Goal: Book appointment/travel/reservation

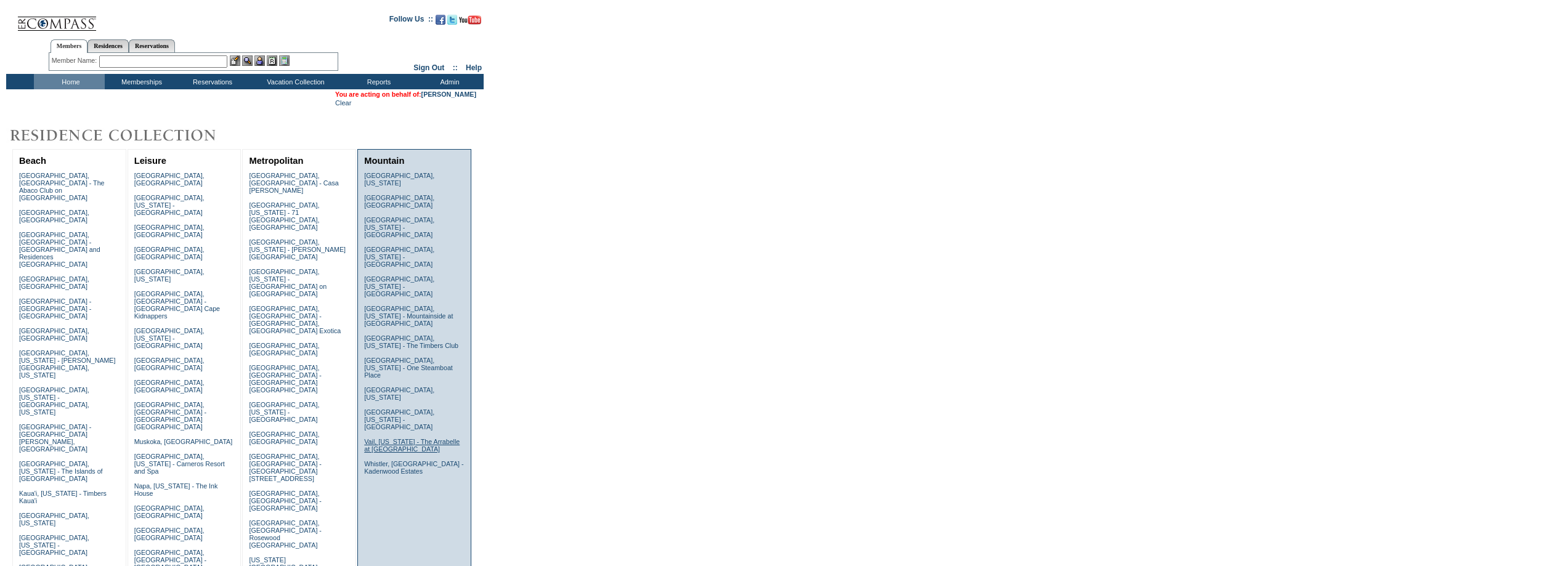
click at [377, 438] on link "Vail, Colorado - The Arrabelle at Vail Square" at bounding box center [411, 446] width 95 height 15
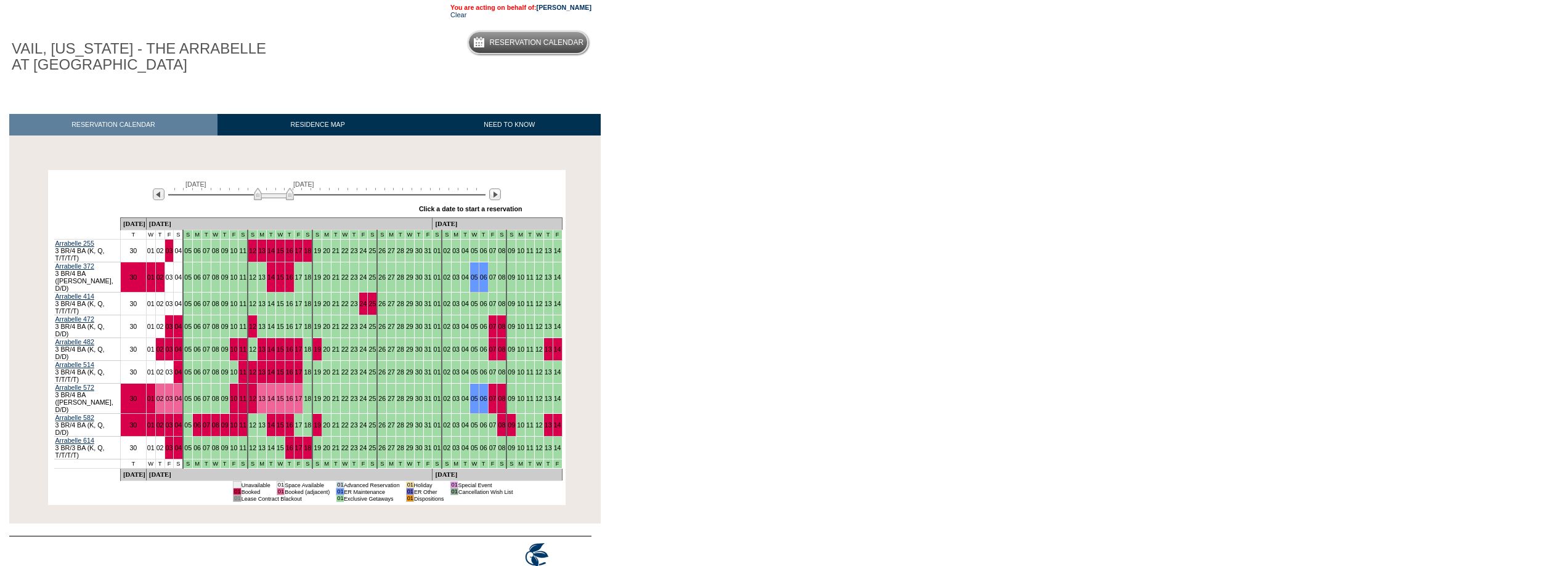
scroll to position [86, 0]
click at [493, 196] on img at bounding box center [495, 194] width 12 height 12
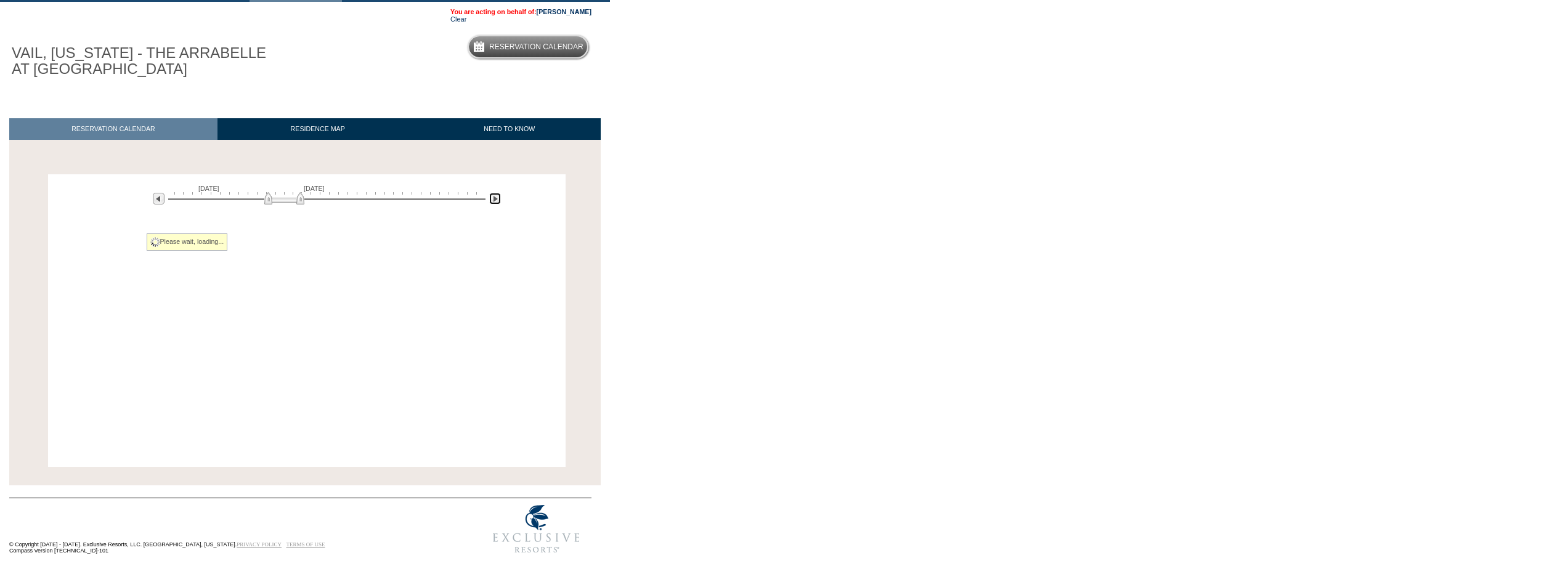
click at [493, 196] on img at bounding box center [495, 199] width 12 height 12
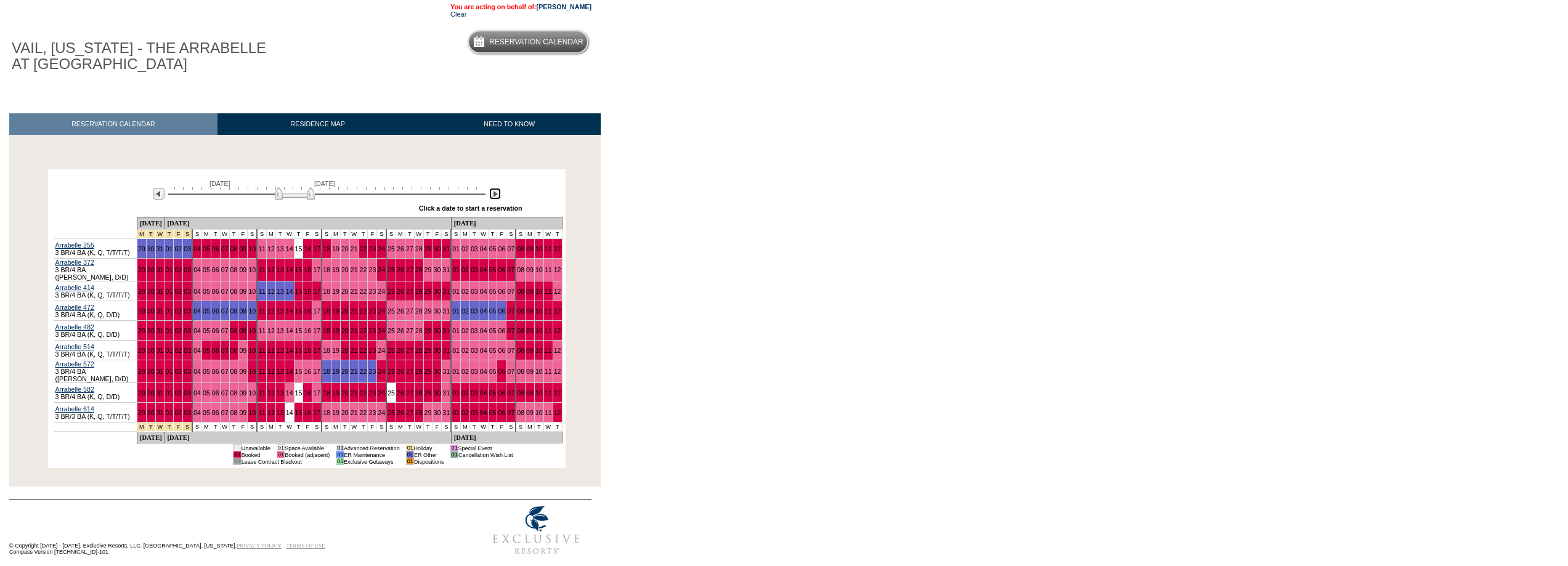
click at [493, 196] on img at bounding box center [495, 194] width 12 height 12
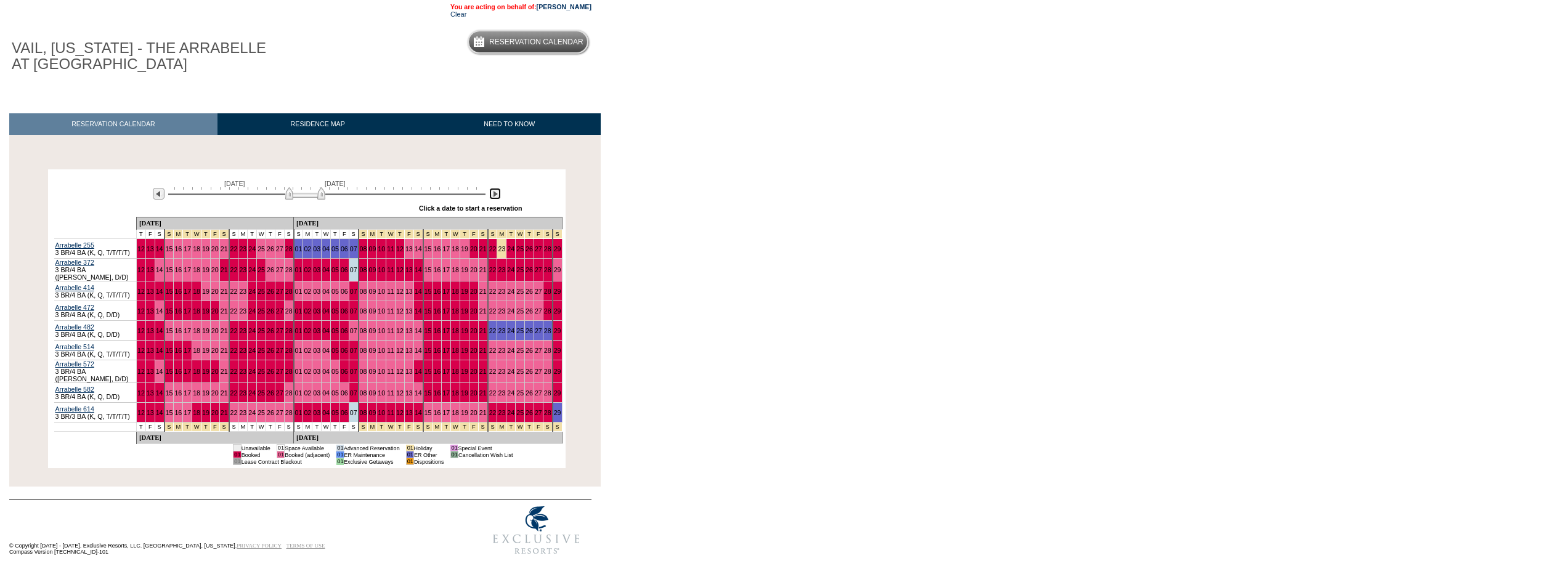
click at [498, 198] on img at bounding box center [495, 194] width 12 height 12
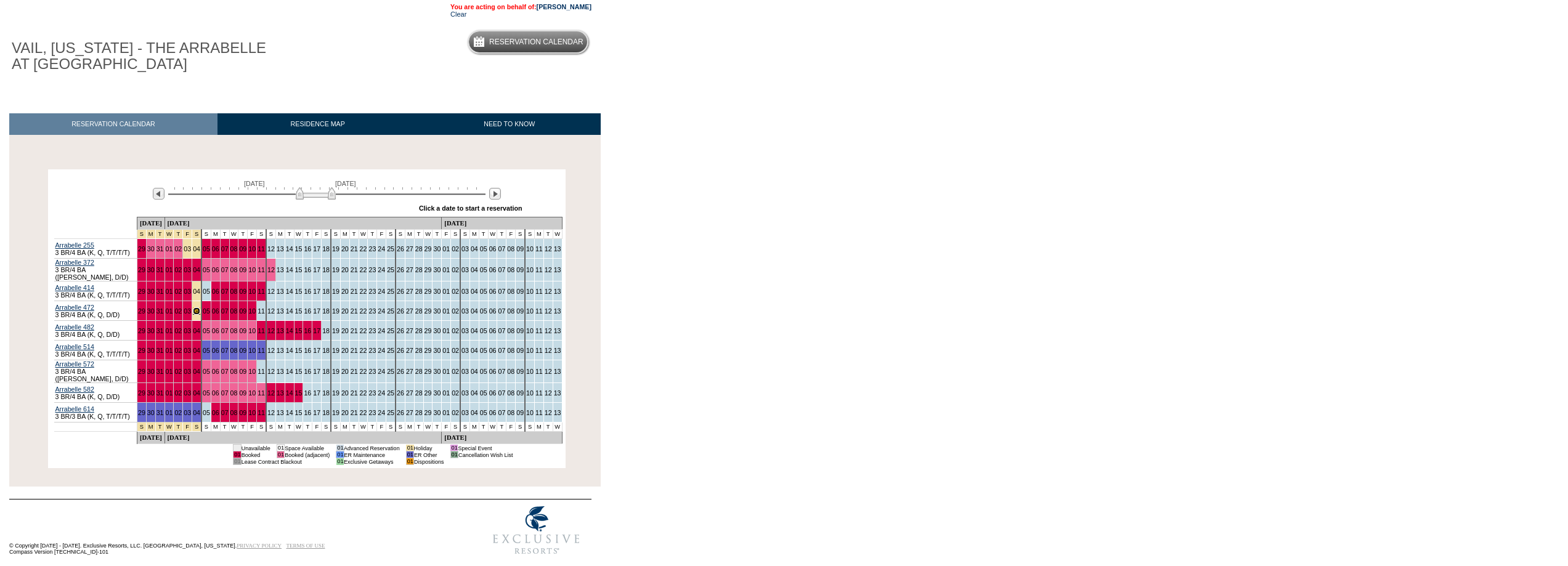
click at [200, 310] on link "04" at bounding box center [197, 311] width 8 height 8
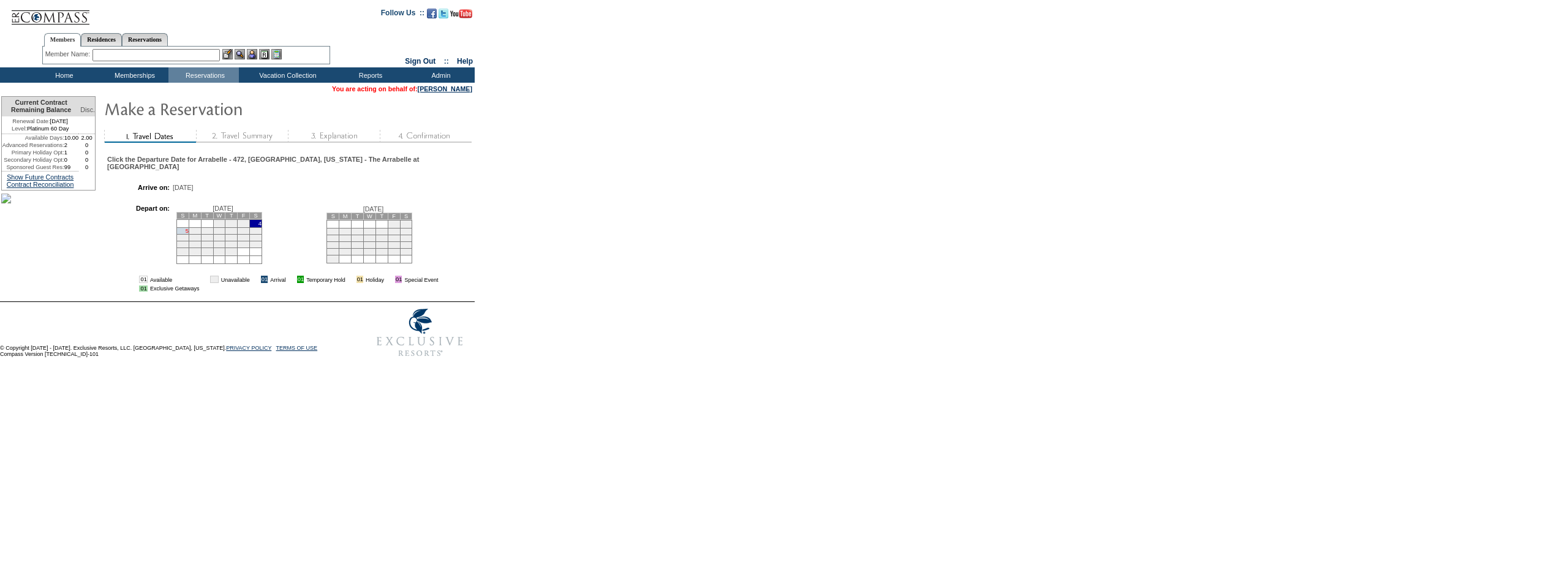
click at [189, 230] on link "5" at bounding box center [187, 230] width 3 height 6
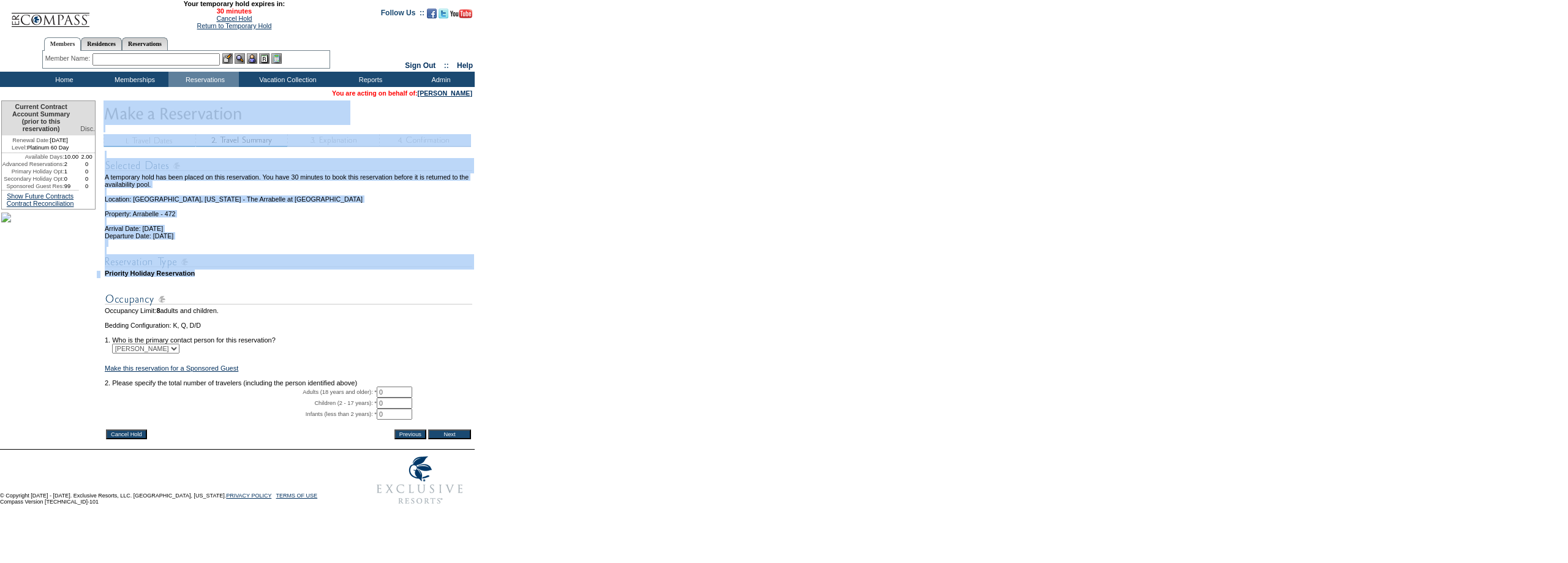
drag, startPoint x: 222, startPoint y: 284, endPoint x: 138, endPoint y: 294, distance: 84.6
click at [102, 289] on tr "Current Contract Account Summary (prior to this reservation) Disc. Renewal Date…" at bounding box center [237, 274] width 472 height 348
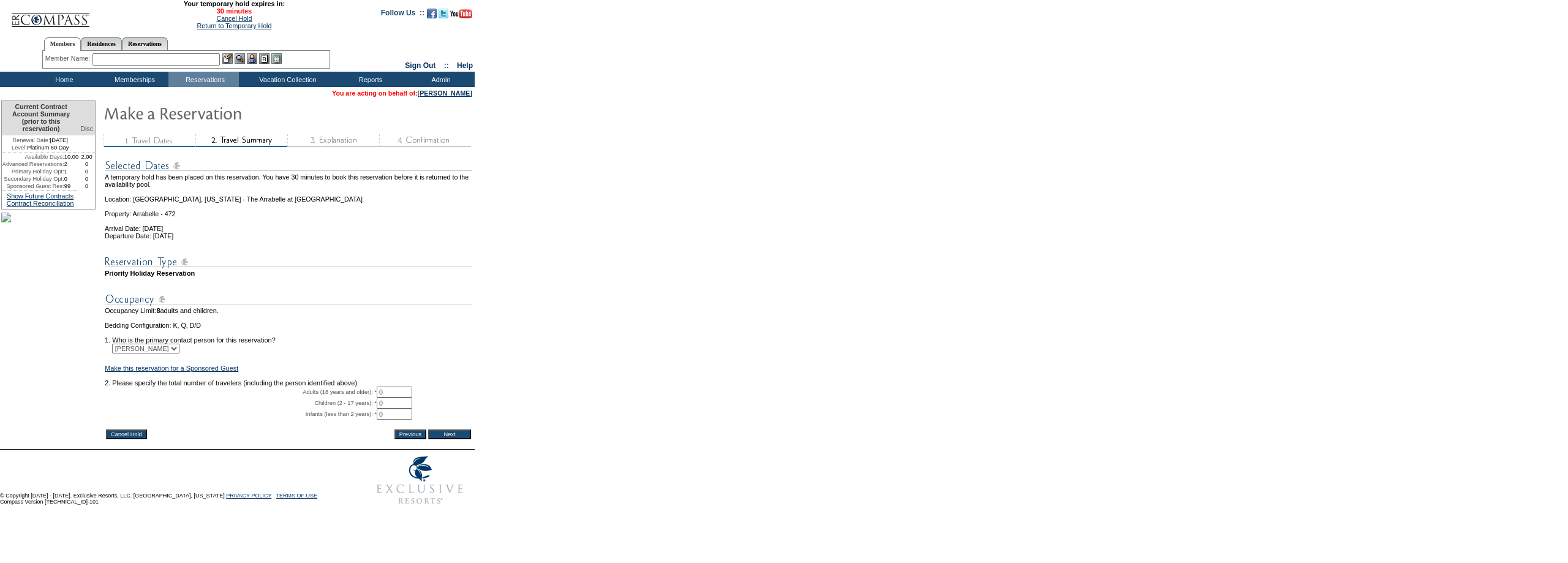
click at [138, 284] on td at bounding box center [288, 280] width 367 height 7
click at [187, 284] on td at bounding box center [288, 280] width 367 height 7
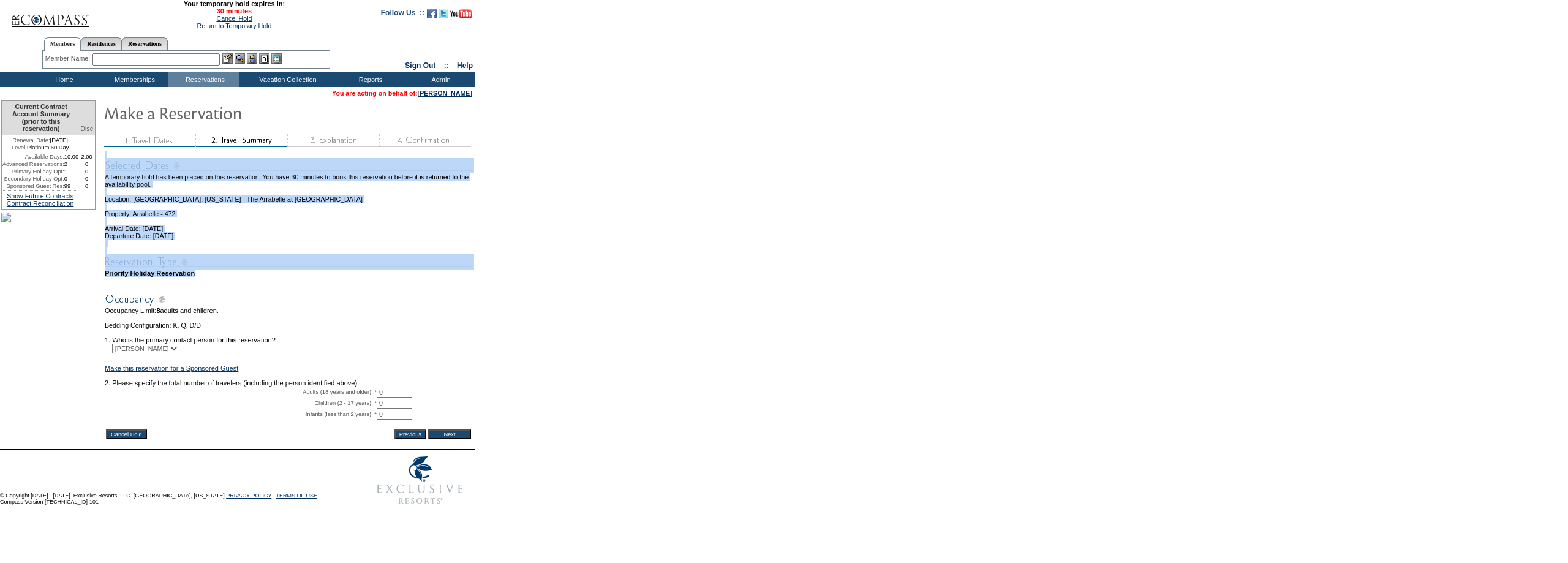
drag, startPoint x: 221, startPoint y: 288, endPoint x: 111, endPoint y: 285, distance: 110.0
click at [111, 285] on table "A temporary hold has been placed on this reservation. You have 30 minutes to bo…" at bounding box center [288, 295] width 370 height 292
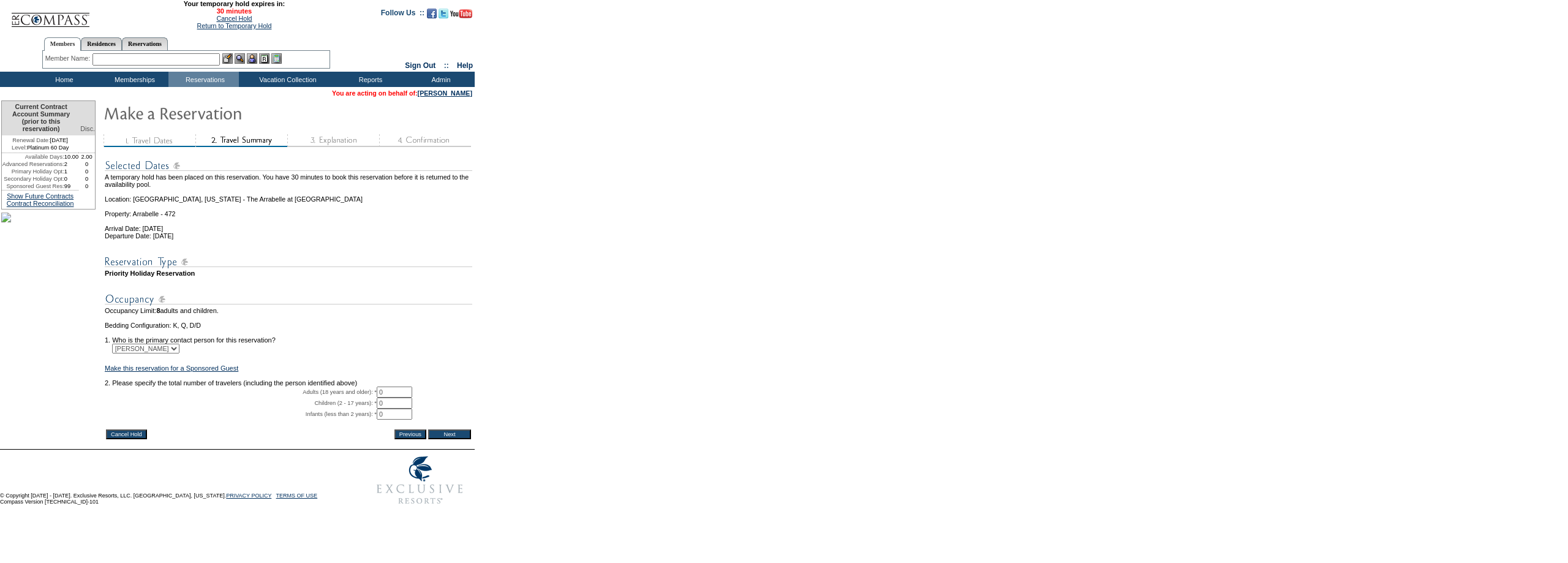
click at [556, 327] on form "29:59 Your temporary hold expires in: 30 minutes Cancel Hold Return to Temporar…" at bounding box center [784, 255] width 1568 height 511
click at [222, 20] on link "Cancel Hold" at bounding box center [234, 18] width 36 height 7
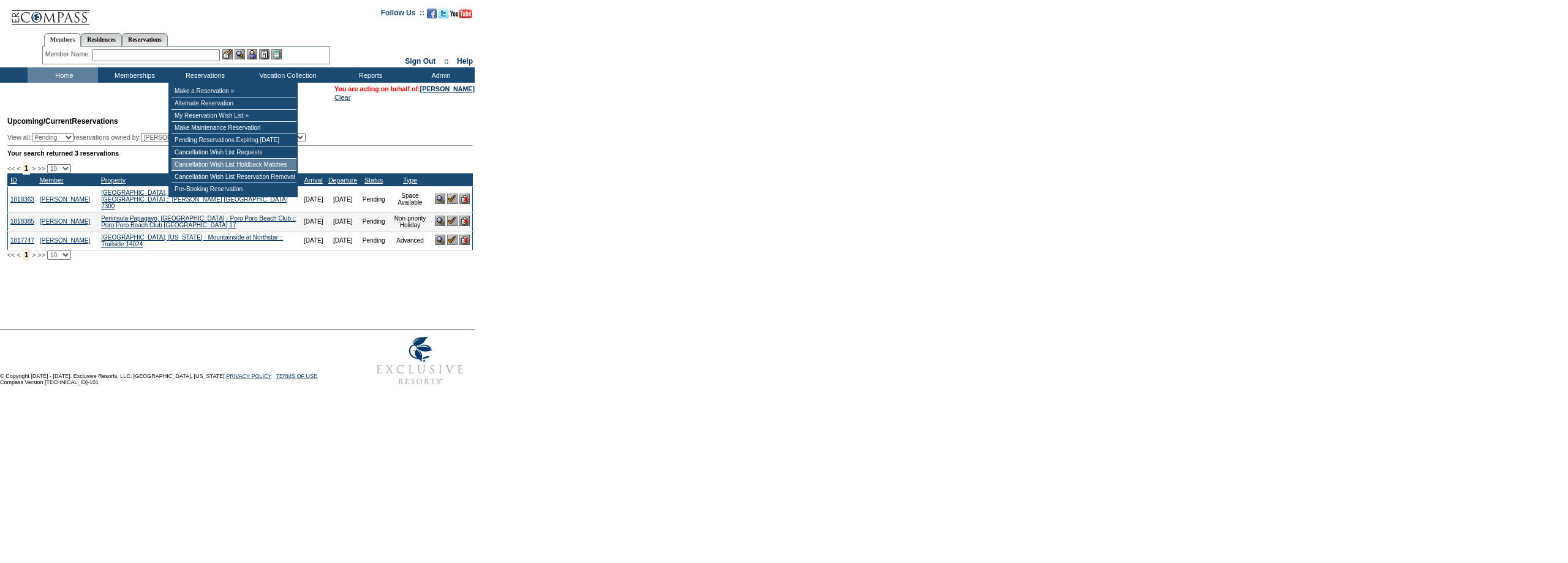
click at [214, 166] on td "Cancellation Wish List Holdback Matches" at bounding box center [234, 165] width 125 height 12
